Goal: Navigation & Orientation: Find specific page/section

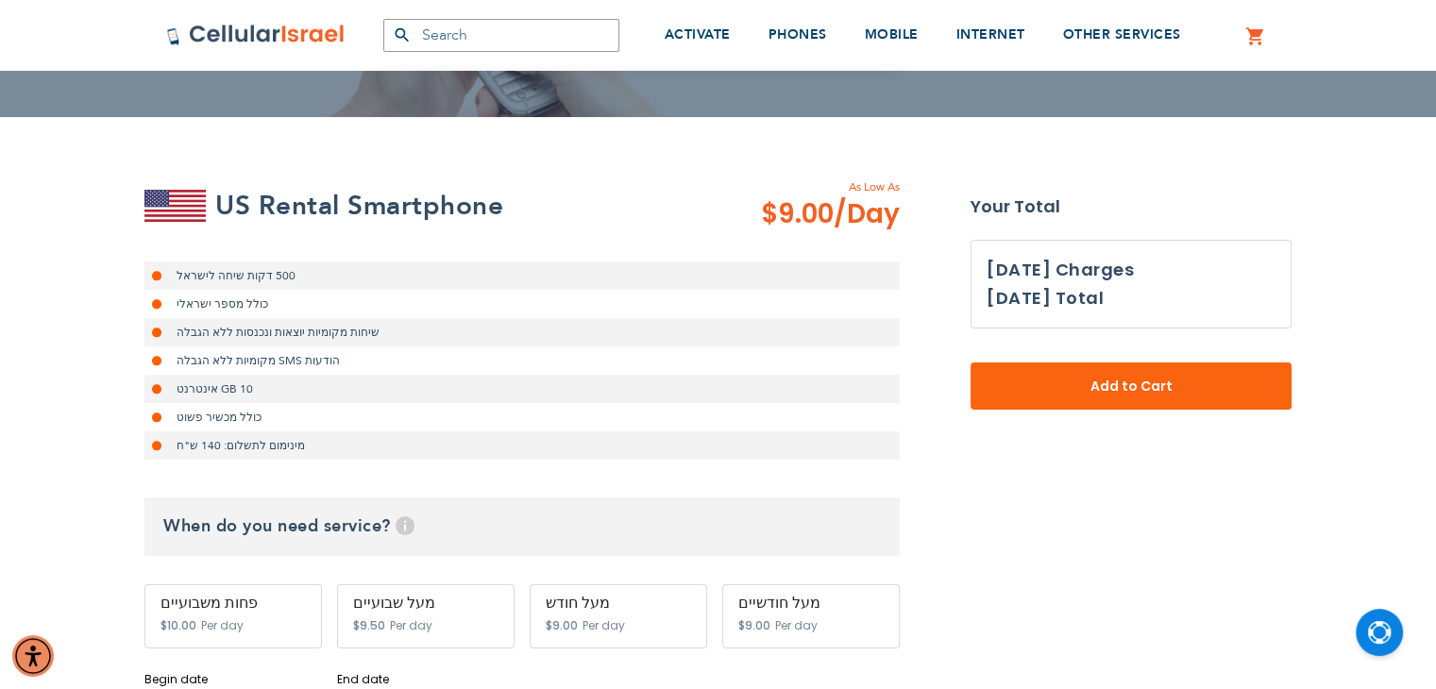
scroll to position [246, 0]
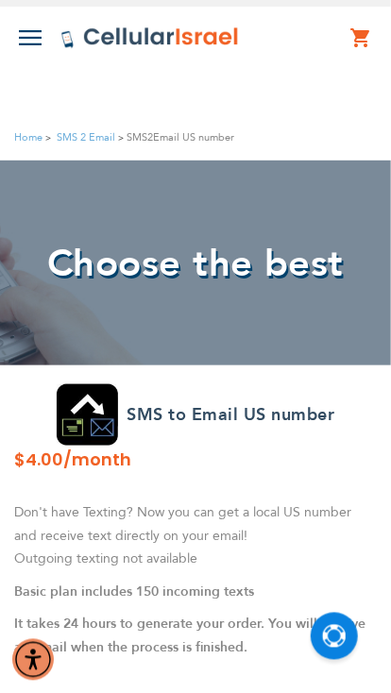
click at [33, 30] on button at bounding box center [30, 37] width 23 height 33
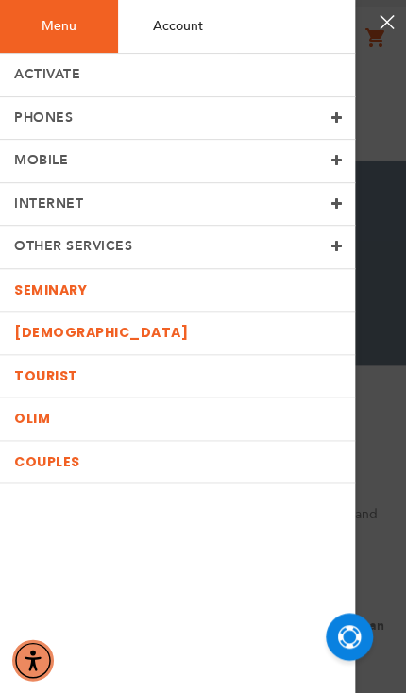
click at [140, 153] on link "MOBILE" at bounding box center [177, 161] width 355 height 43
